Goal: Task Accomplishment & Management: Use online tool/utility

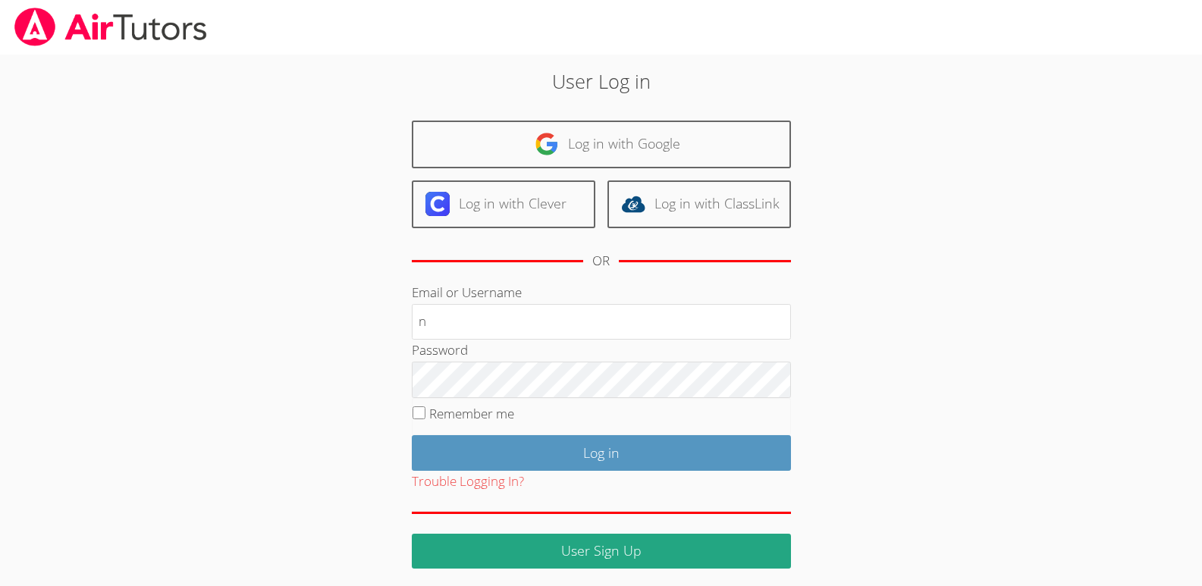
type input "[EMAIL_ADDRESS][DOMAIN_NAME]"
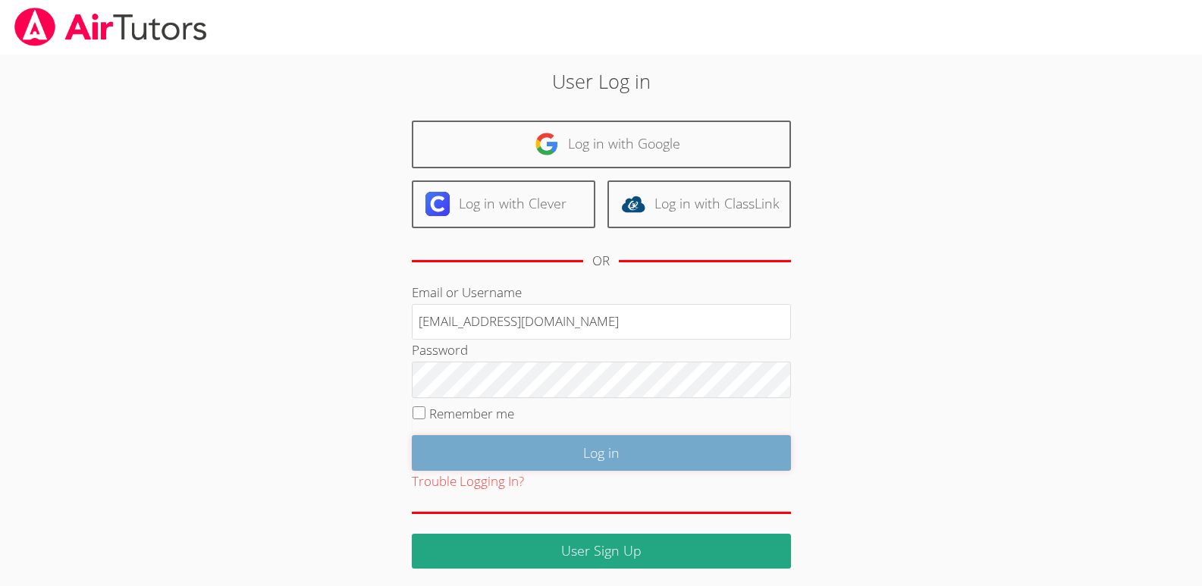
click at [595, 456] on input "Log in" at bounding box center [601, 453] width 379 height 36
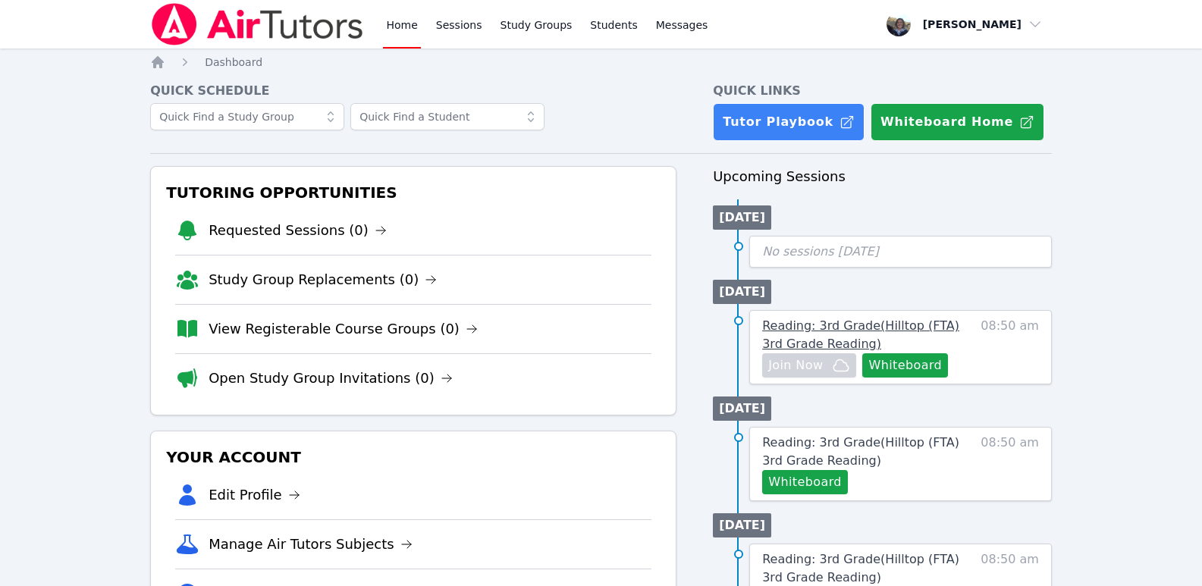
click at [813, 323] on span "Reading: 3rd Grade ( Hilltop (FTA) 3rd Grade Reading )" at bounding box center [860, 335] width 197 height 33
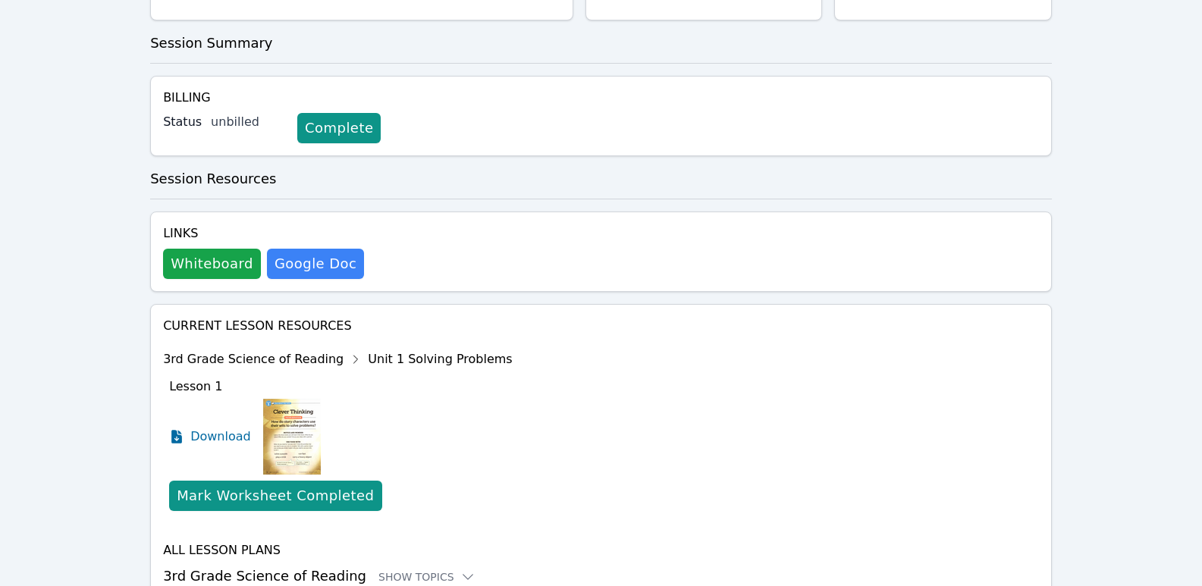
scroll to position [372, 0]
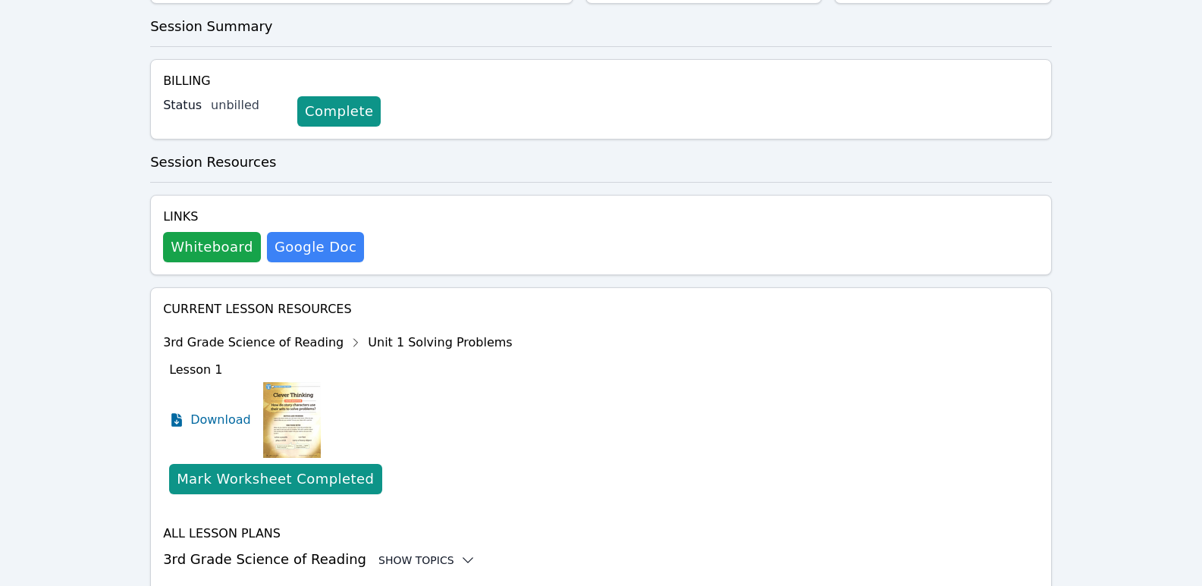
click at [460, 553] on icon at bounding box center [467, 560] width 15 height 15
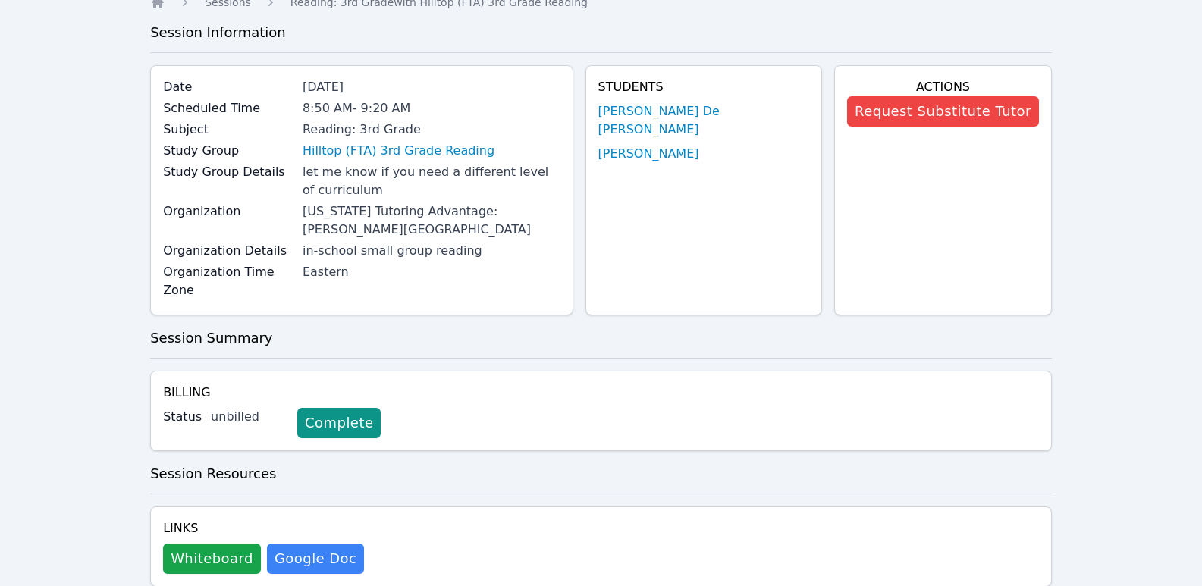
scroll to position [0, 0]
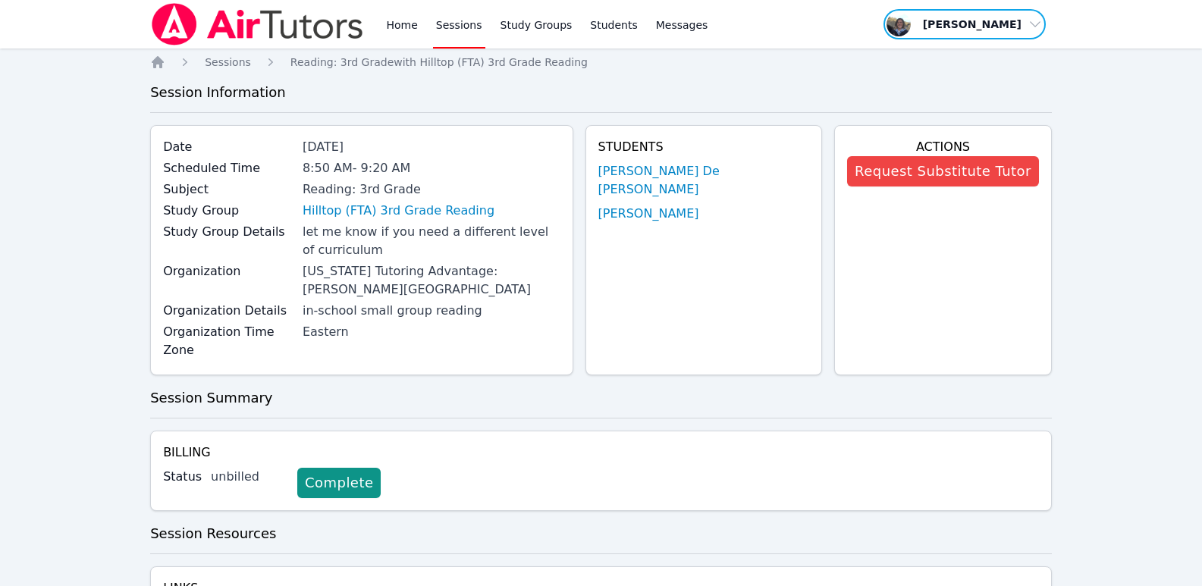
click at [1036, 22] on span "button" at bounding box center [964, 24] width 165 height 33
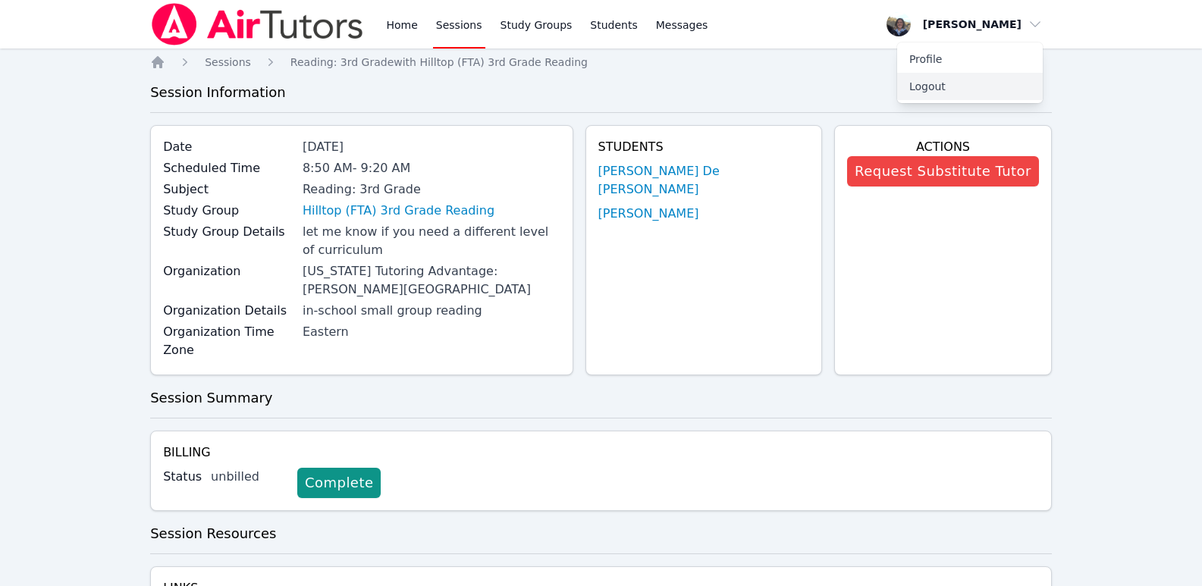
click at [922, 84] on button "Logout" at bounding box center [970, 86] width 146 height 27
